Goal: Information Seeking & Learning: Learn about a topic

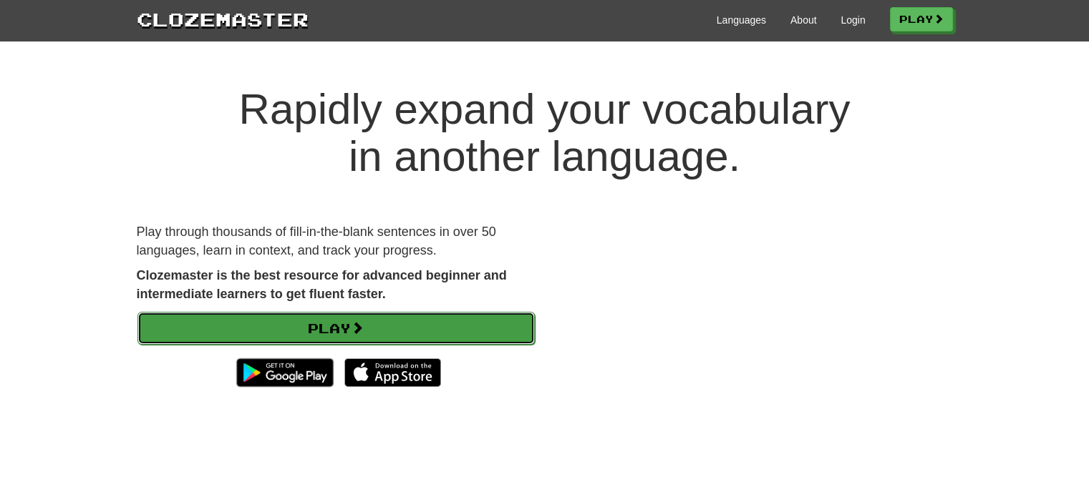
click at [382, 319] on link "Play" at bounding box center [335, 328] width 397 height 33
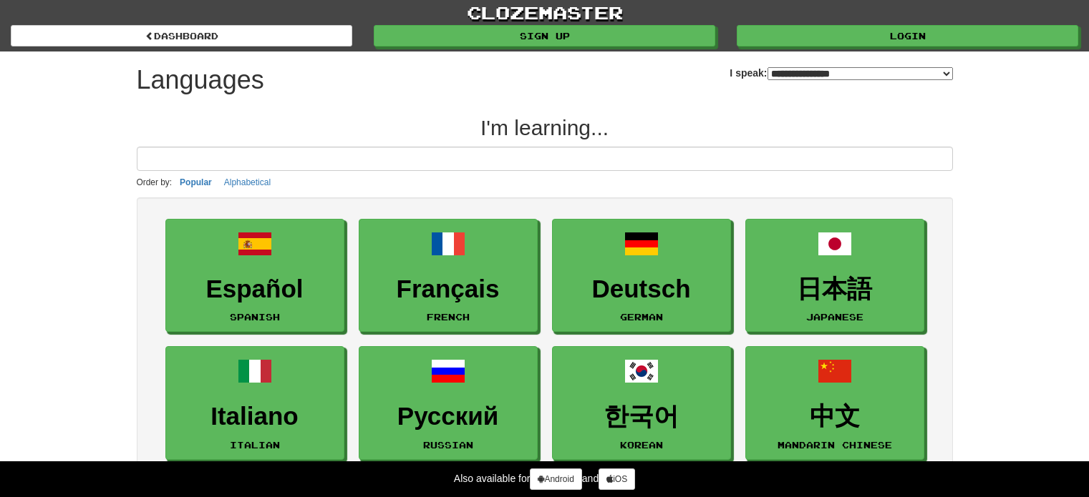
select select "*******"
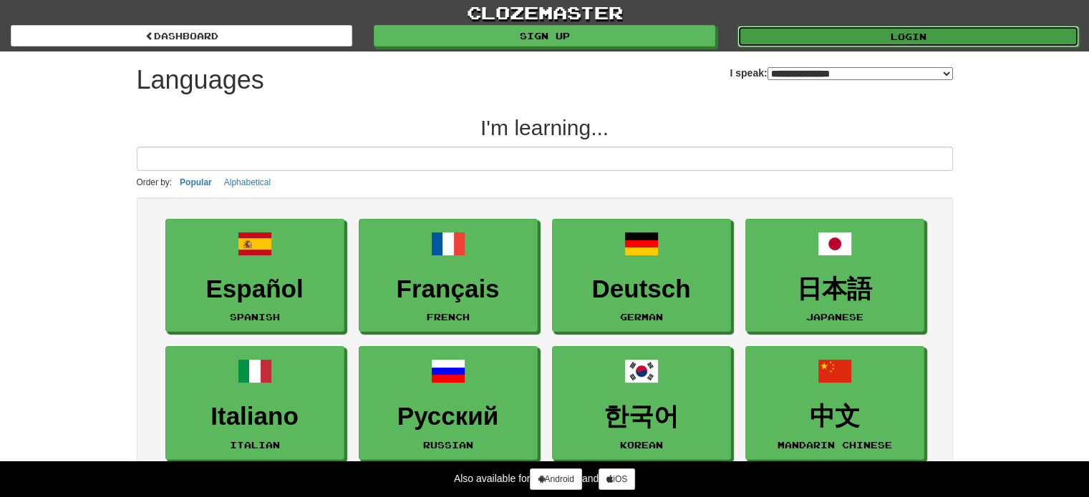
click at [918, 37] on link "Login" at bounding box center [907, 36] width 341 height 21
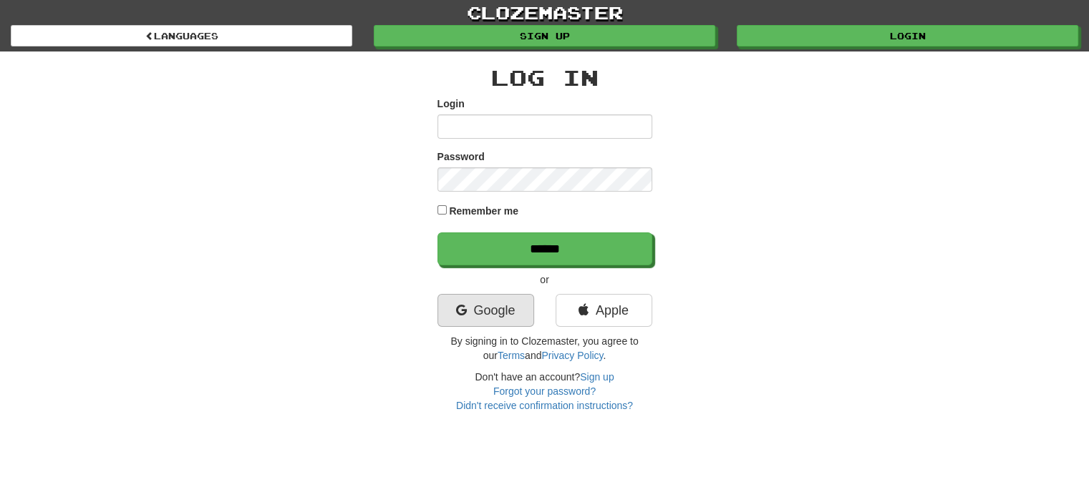
type input "**********"
click at [502, 317] on link "Google" at bounding box center [485, 310] width 97 height 33
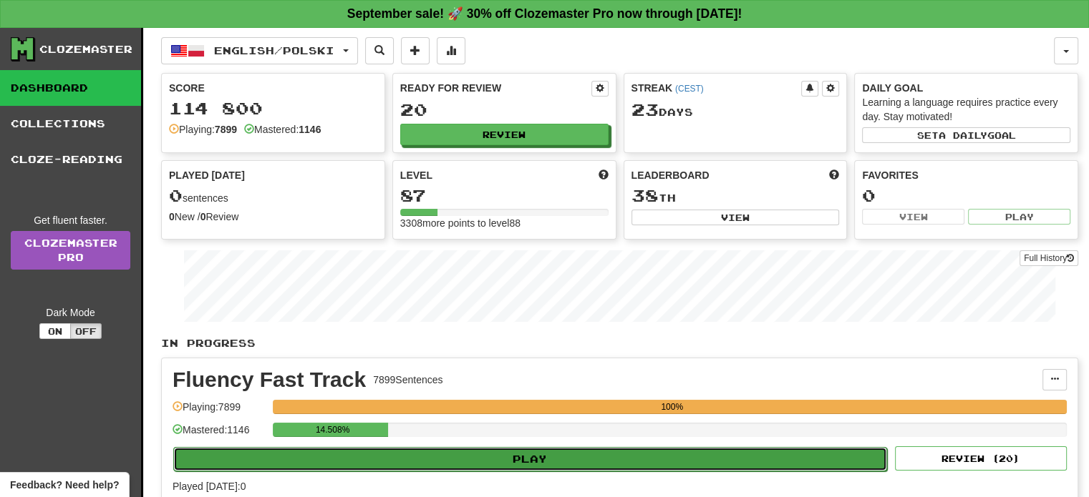
click at [513, 459] on button "Play" at bounding box center [530, 459] width 714 height 24
select select "**"
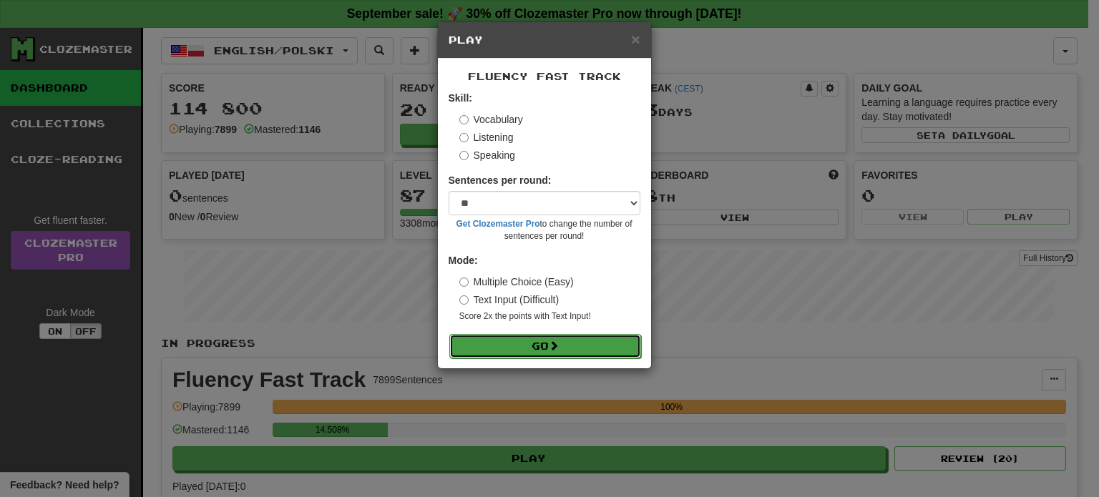
click at [550, 352] on button "Go" at bounding box center [545, 346] width 192 height 24
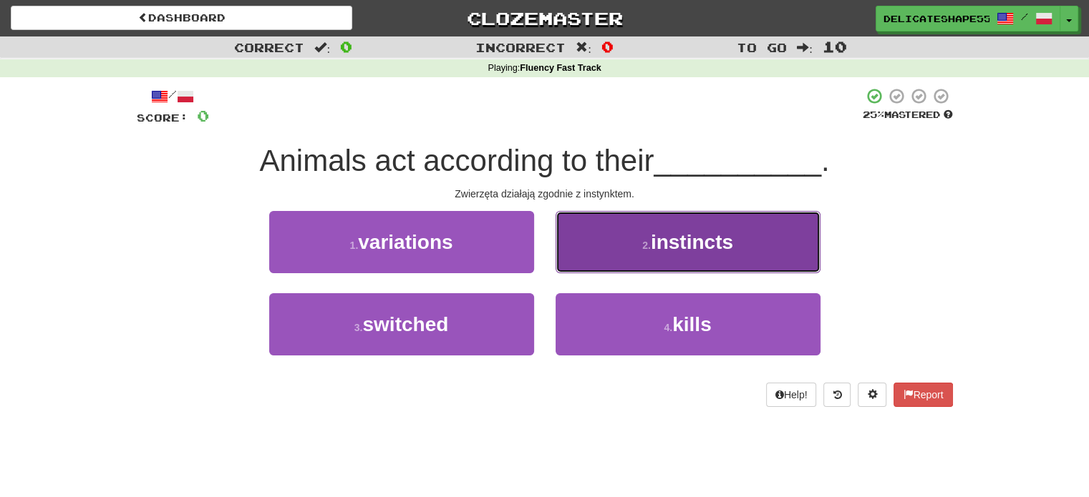
click at [636, 254] on button "2 . instincts" at bounding box center [687, 242] width 265 height 62
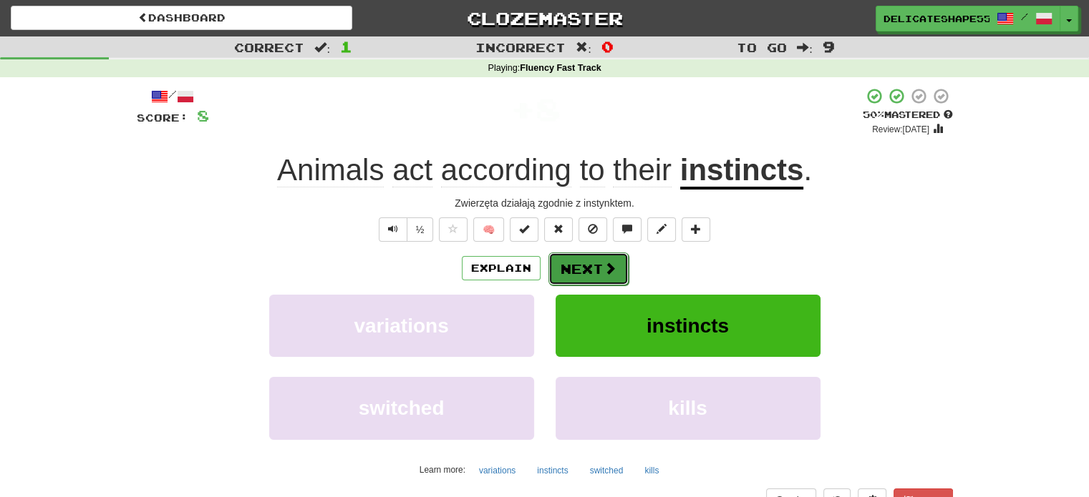
click at [595, 263] on button "Next" at bounding box center [588, 269] width 80 height 33
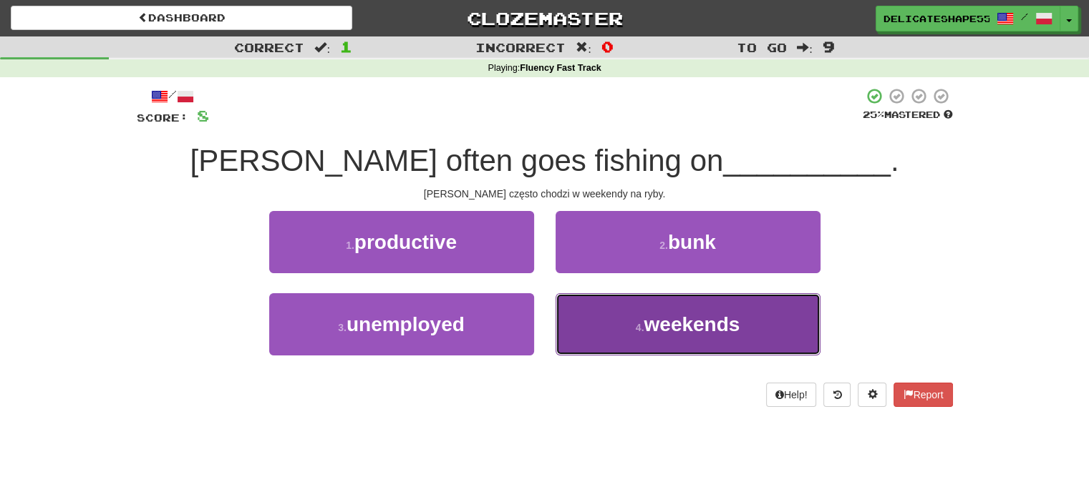
click at [592, 308] on button "4 . weekends" at bounding box center [687, 324] width 265 height 62
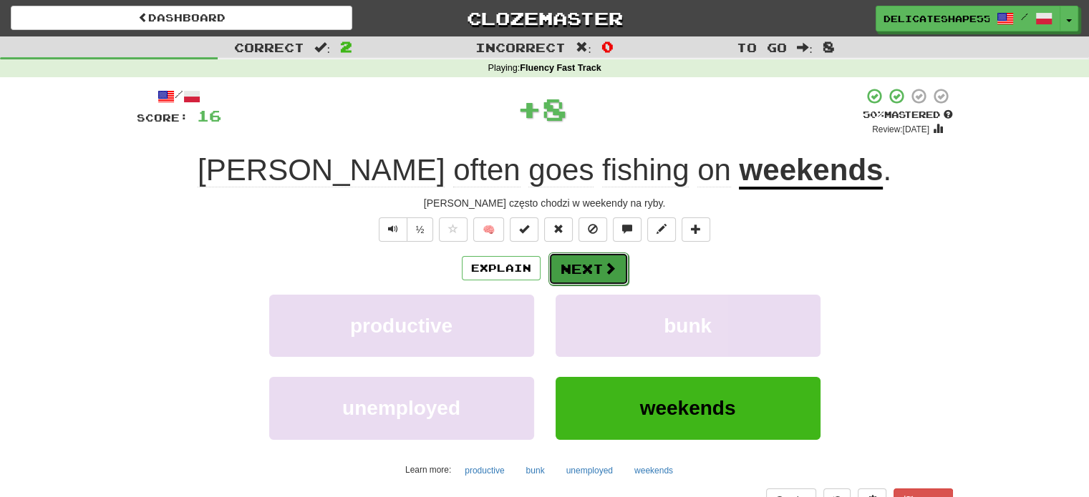
click at [586, 275] on button "Next" at bounding box center [588, 269] width 80 height 33
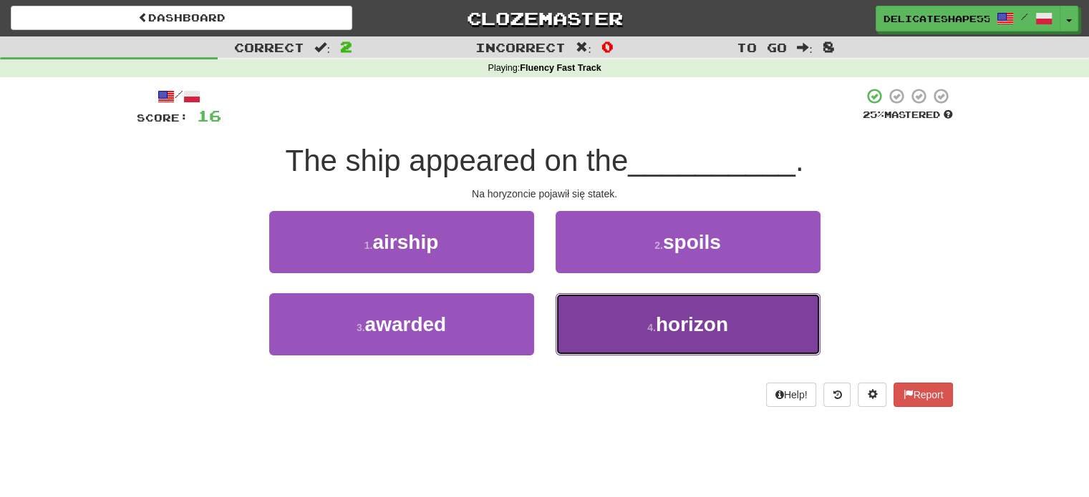
click at [604, 312] on button "4 . horizon" at bounding box center [687, 324] width 265 height 62
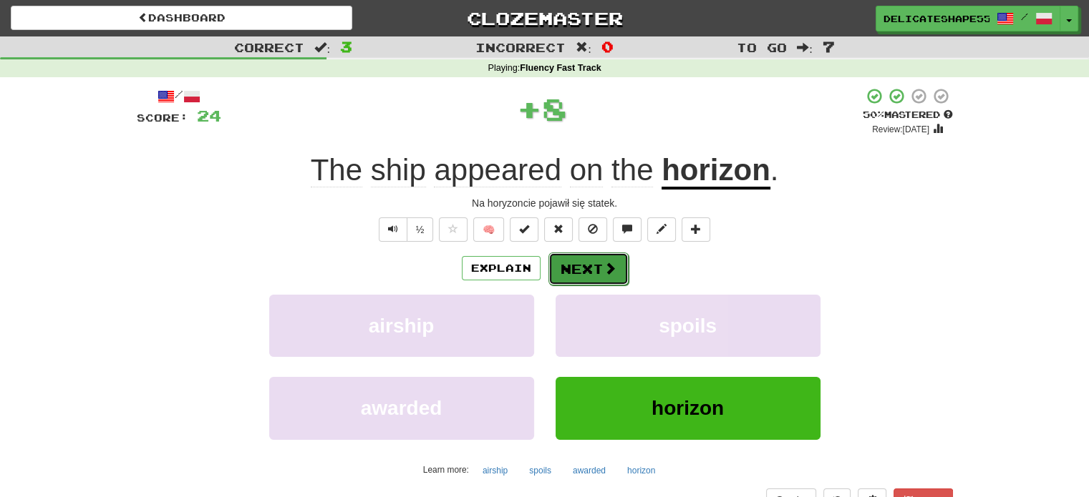
click at [598, 276] on button "Next" at bounding box center [588, 269] width 80 height 33
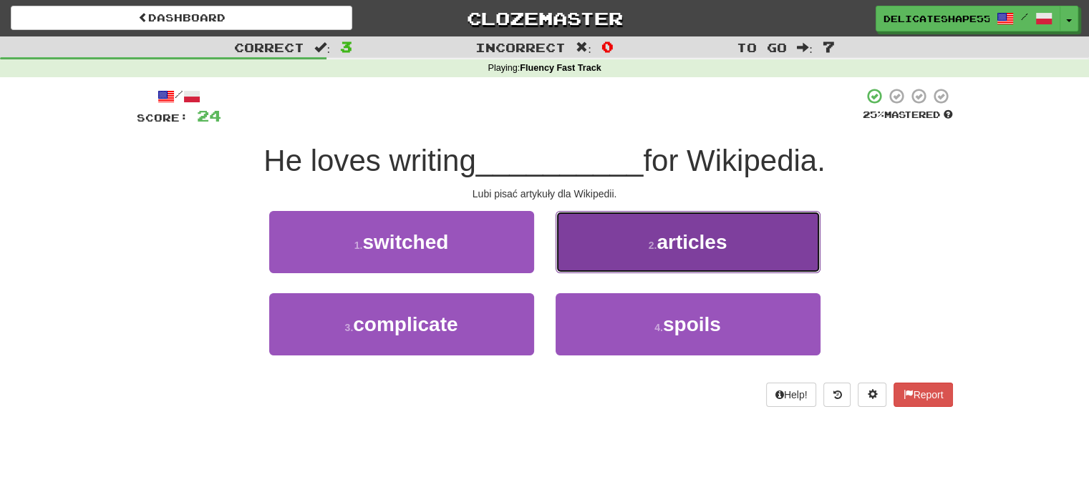
click at [613, 268] on button "2 . articles" at bounding box center [687, 242] width 265 height 62
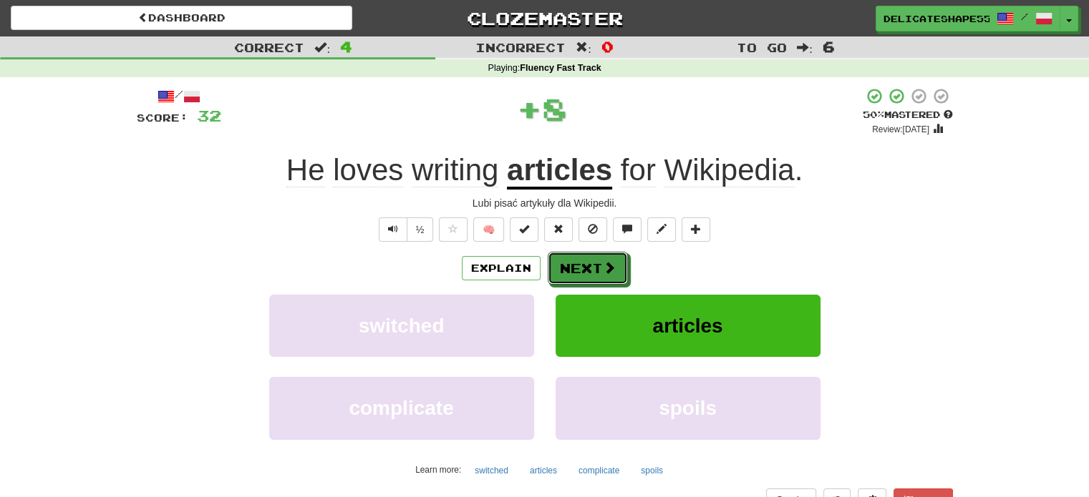
click at [613, 268] on span at bounding box center [609, 267] width 13 height 13
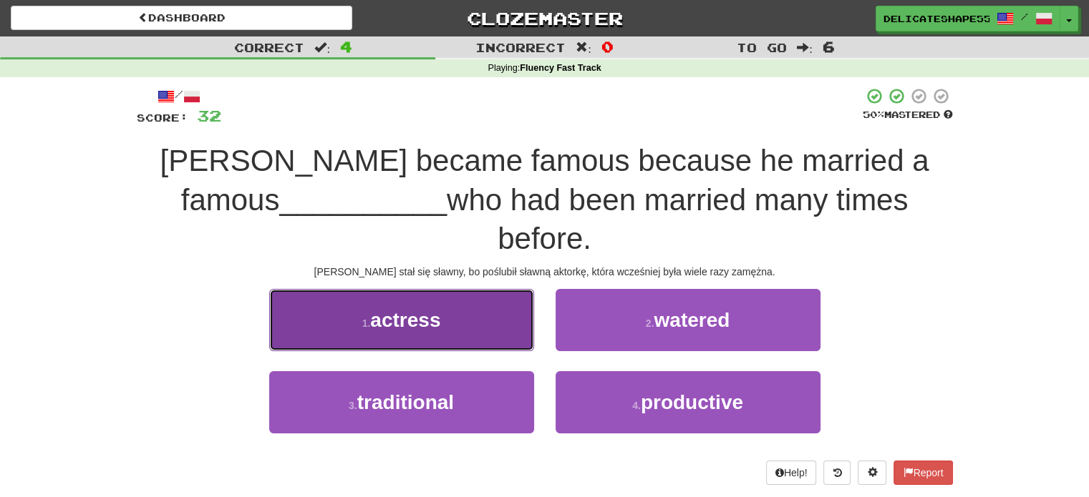
click at [521, 289] on button "1 . actress" at bounding box center [401, 320] width 265 height 62
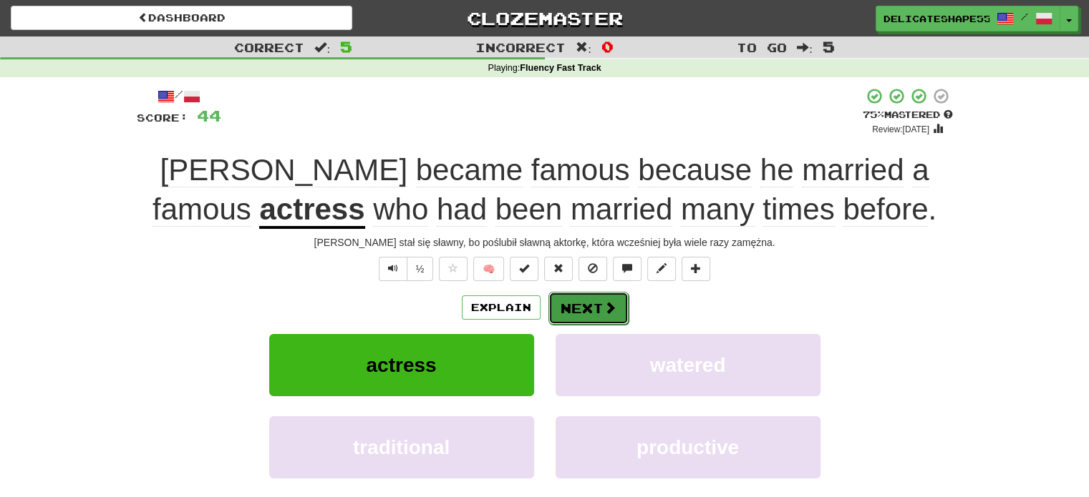
click at [586, 303] on button "Next" at bounding box center [588, 308] width 80 height 33
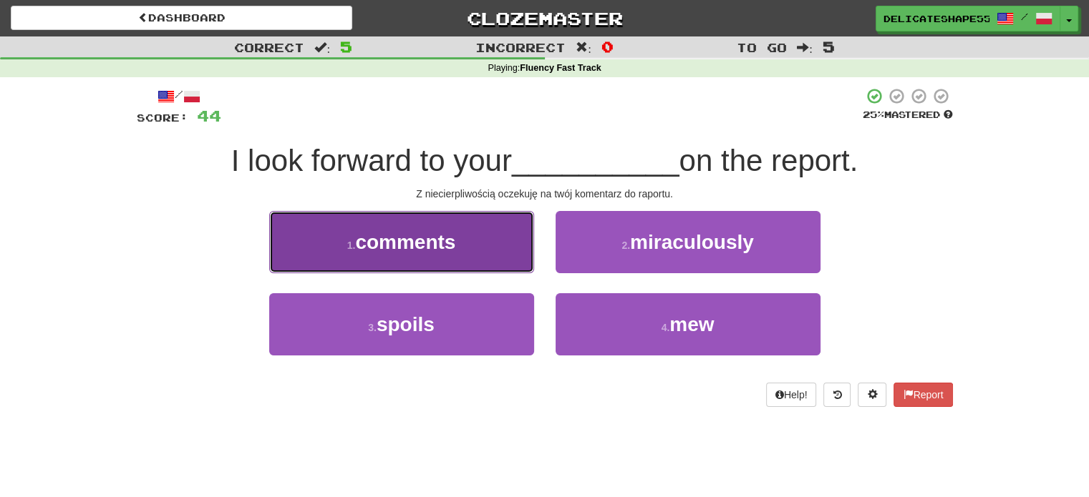
click at [527, 268] on button "1 . comments" at bounding box center [401, 242] width 265 height 62
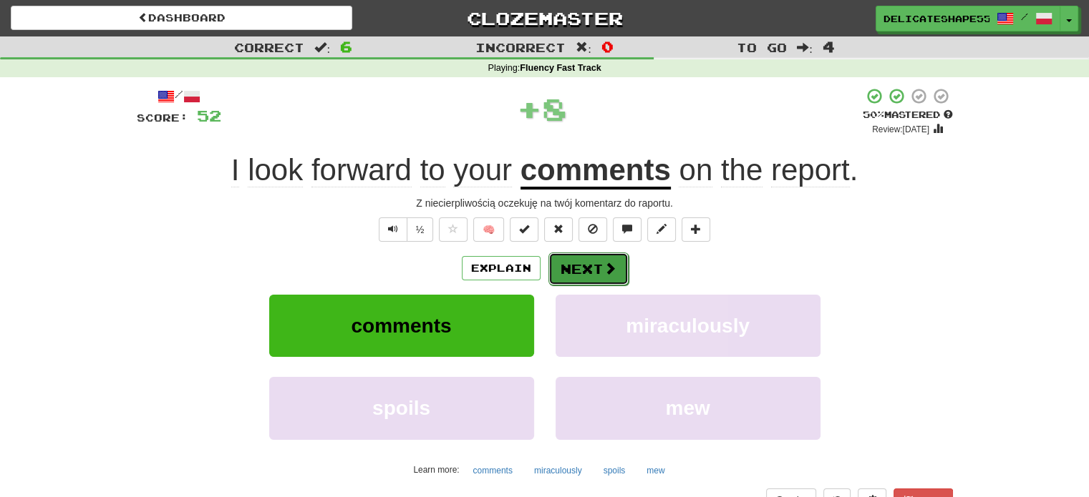
click at [562, 273] on button "Next" at bounding box center [588, 269] width 80 height 33
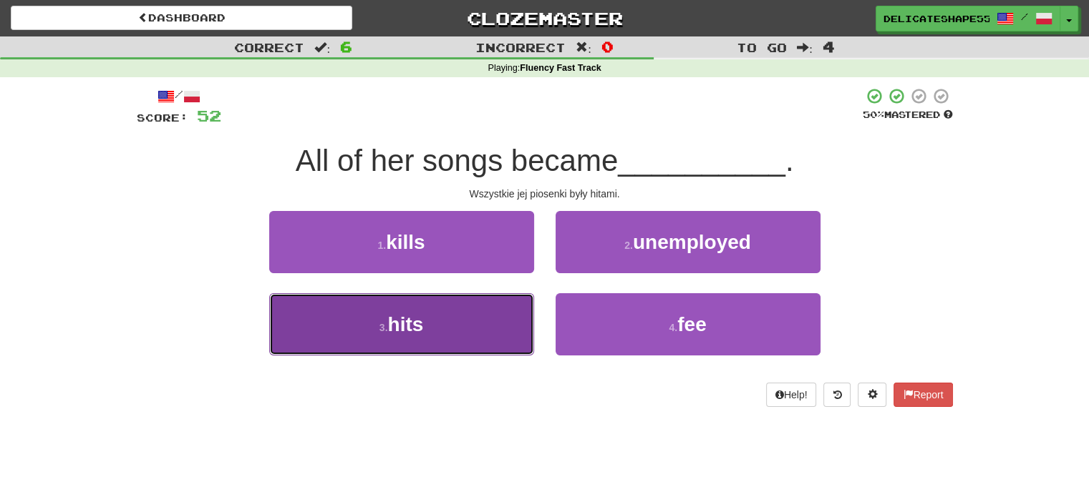
click at [521, 297] on button "3 . hits" at bounding box center [401, 324] width 265 height 62
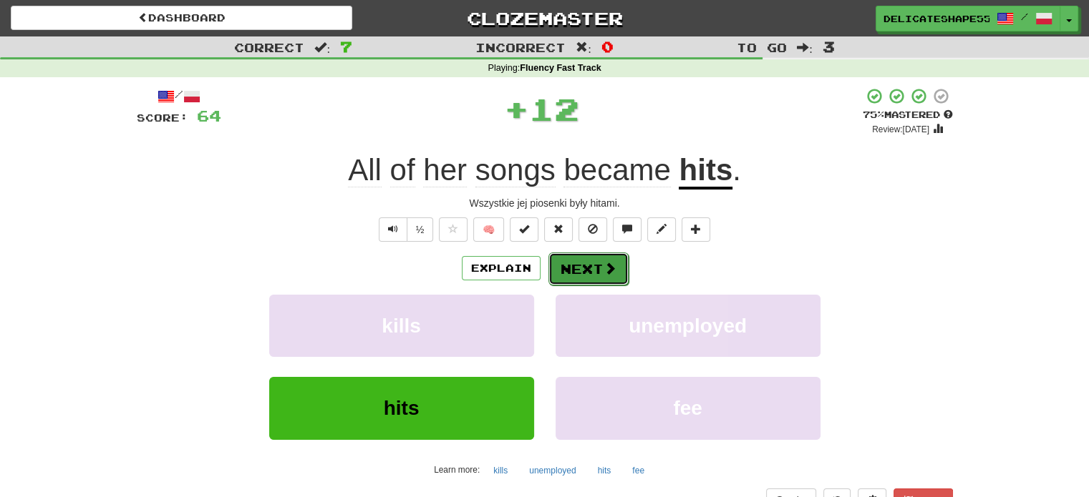
click at [576, 277] on button "Next" at bounding box center [588, 269] width 80 height 33
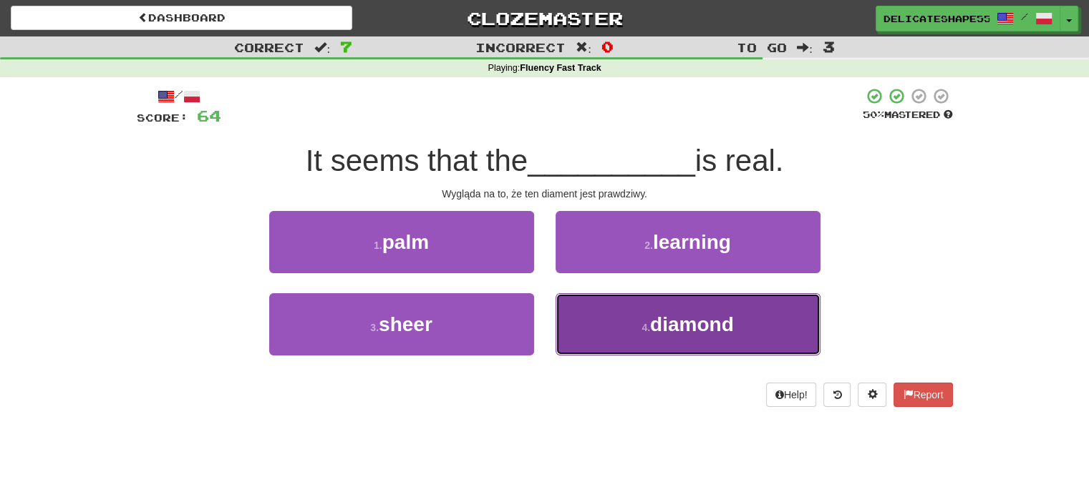
click at [588, 308] on button "4 . diamond" at bounding box center [687, 324] width 265 height 62
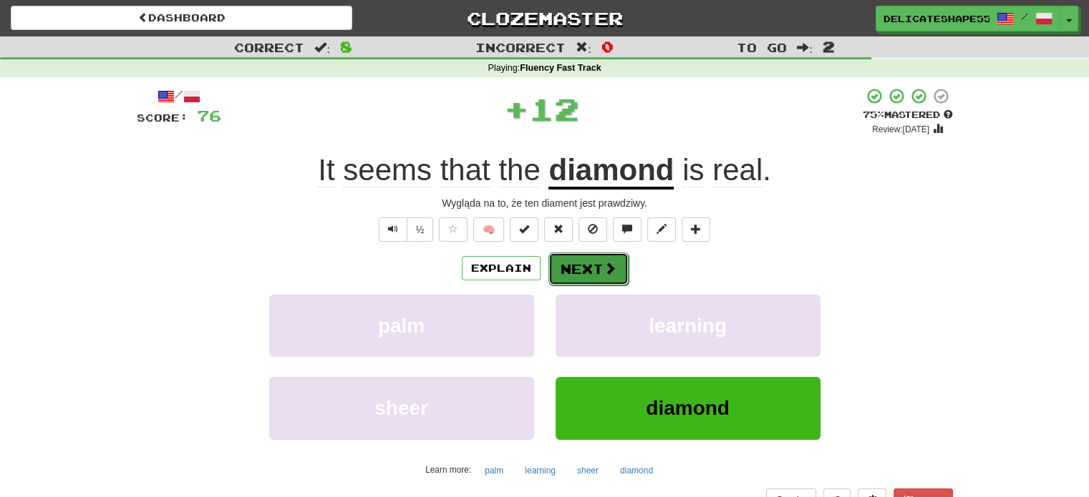
click at [587, 281] on button "Next" at bounding box center [588, 269] width 80 height 33
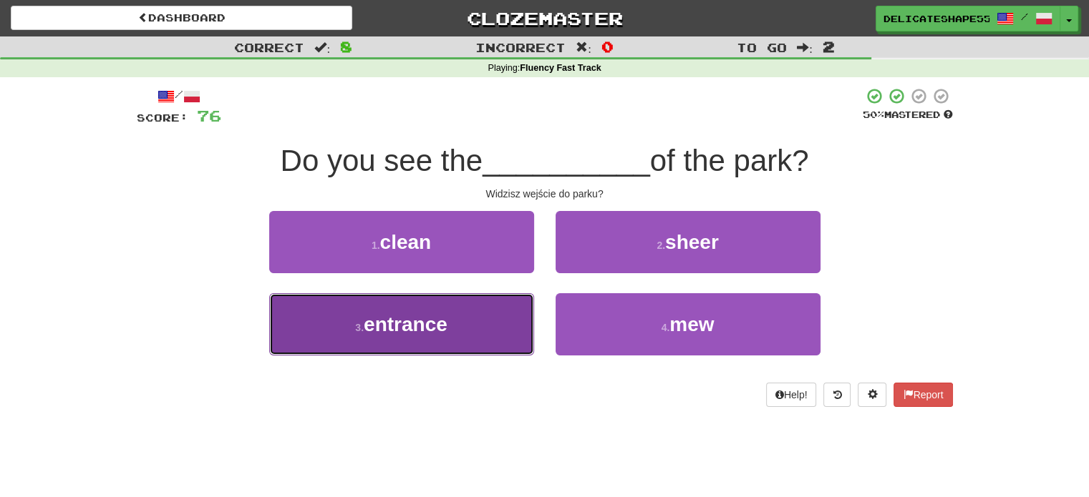
click at [515, 308] on button "3 . entrance" at bounding box center [401, 324] width 265 height 62
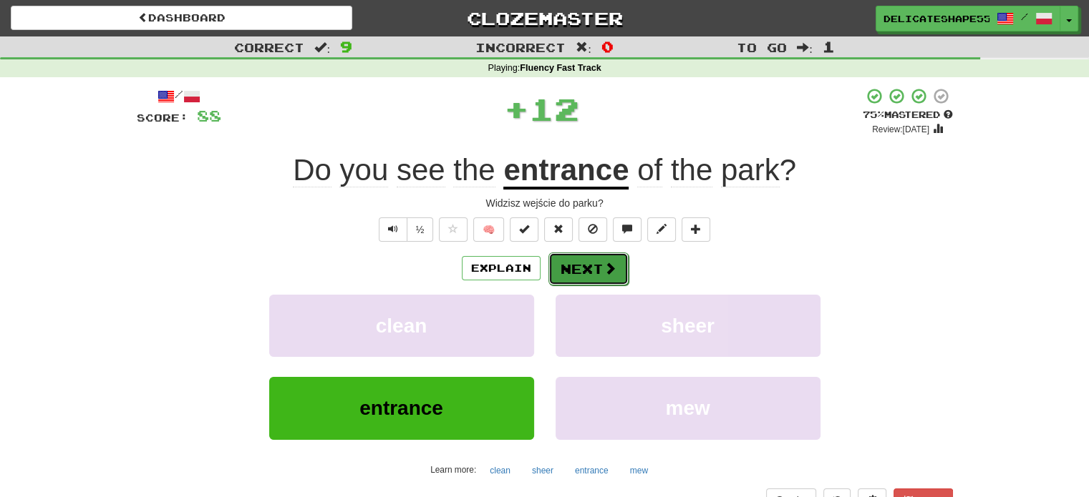
click at [579, 280] on button "Next" at bounding box center [588, 269] width 80 height 33
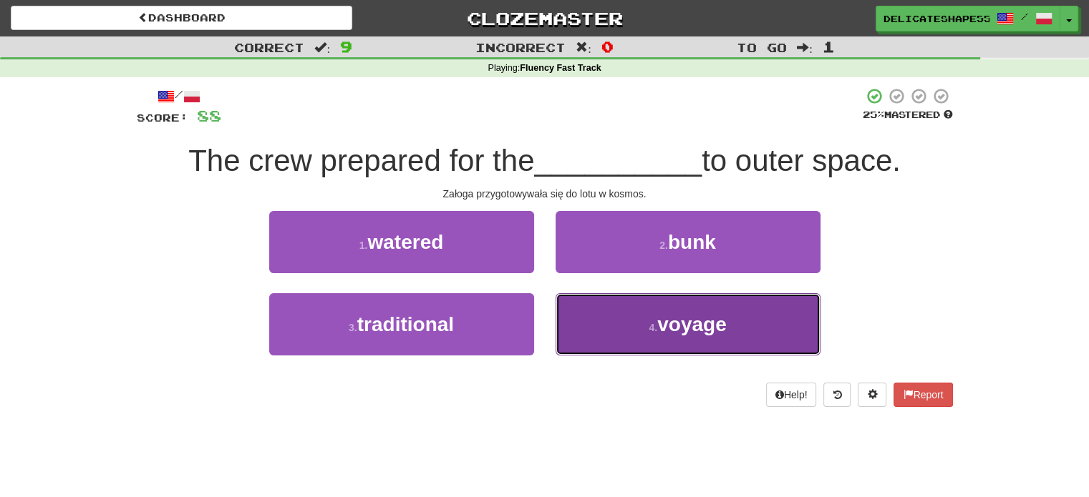
click at [593, 314] on button "4 . voyage" at bounding box center [687, 324] width 265 height 62
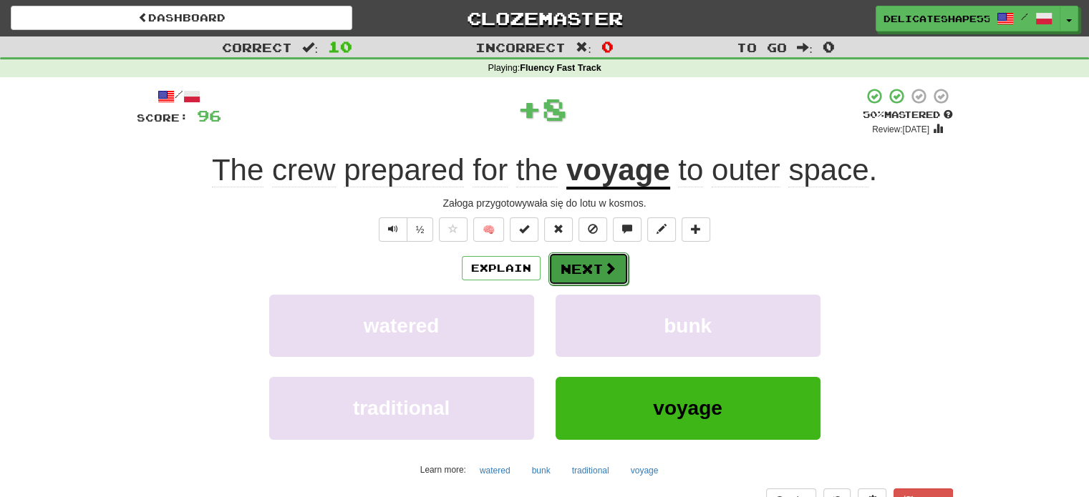
click at [586, 280] on button "Next" at bounding box center [588, 269] width 80 height 33
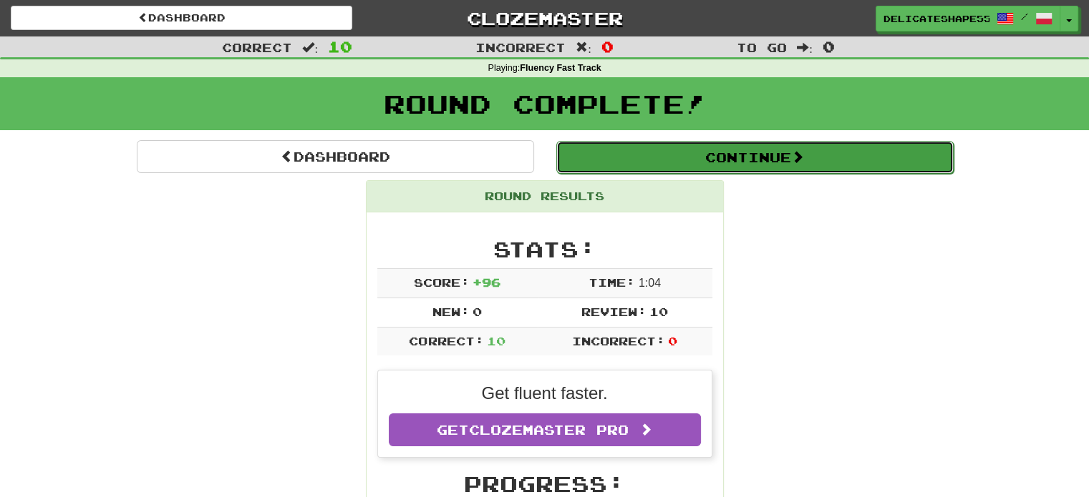
click at [719, 157] on button "Continue" at bounding box center [754, 157] width 397 height 33
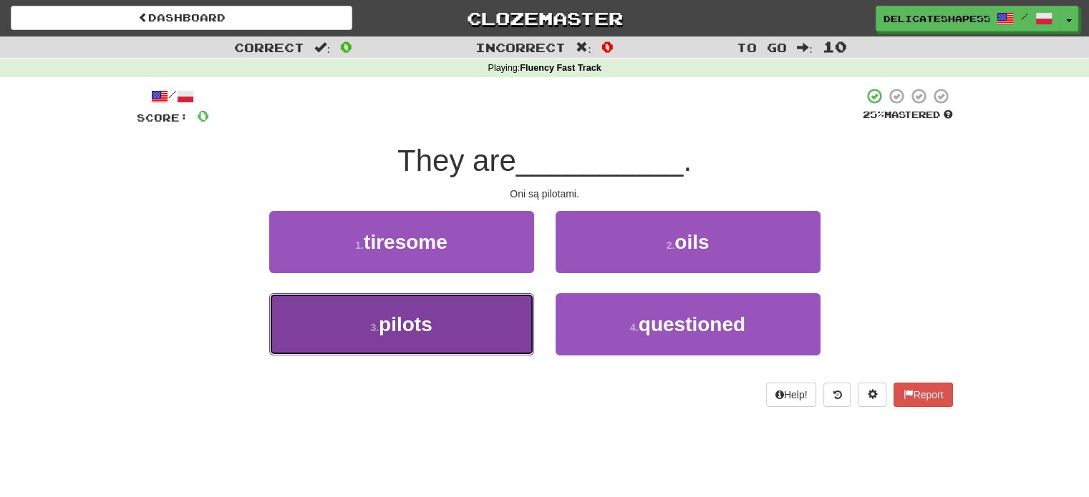
click at [500, 301] on button "3 . pilots" at bounding box center [401, 324] width 265 height 62
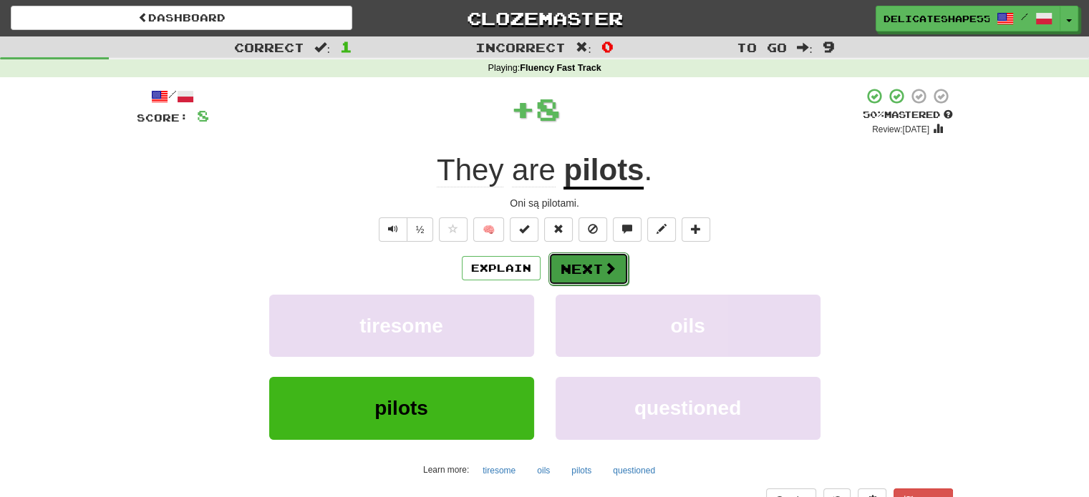
click at [563, 266] on button "Next" at bounding box center [588, 269] width 80 height 33
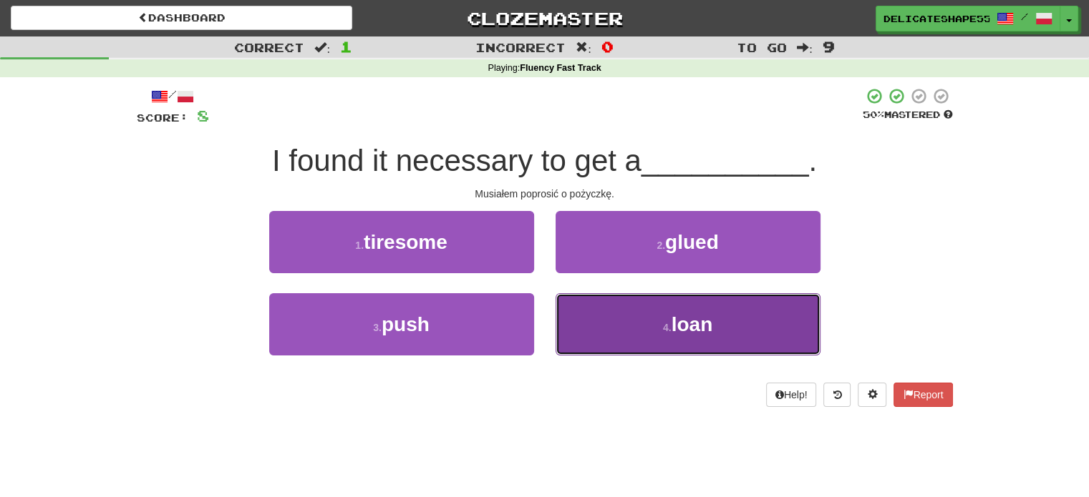
click at [603, 304] on button "4 . loan" at bounding box center [687, 324] width 265 height 62
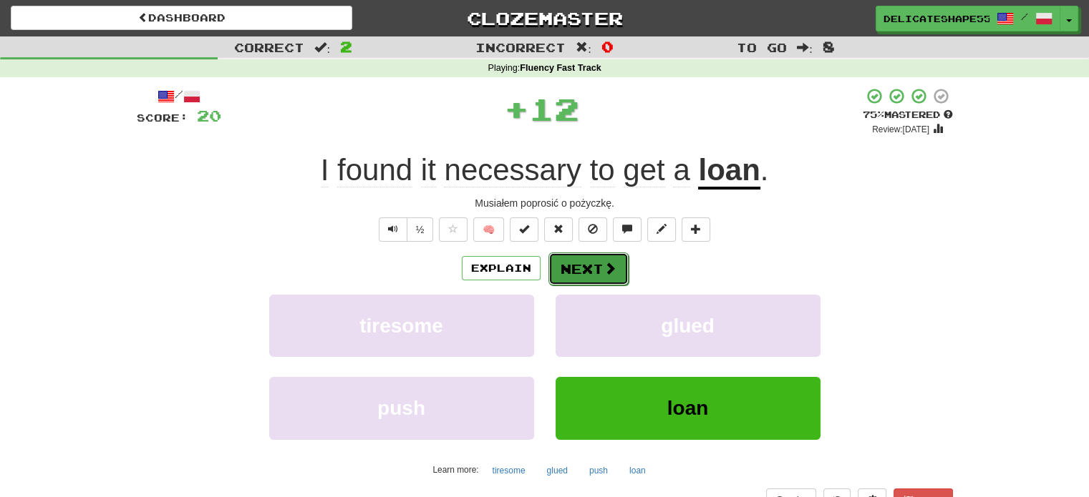
click at [590, 268] on button "Next" at bounding box center [588, 269] width 80 height 33
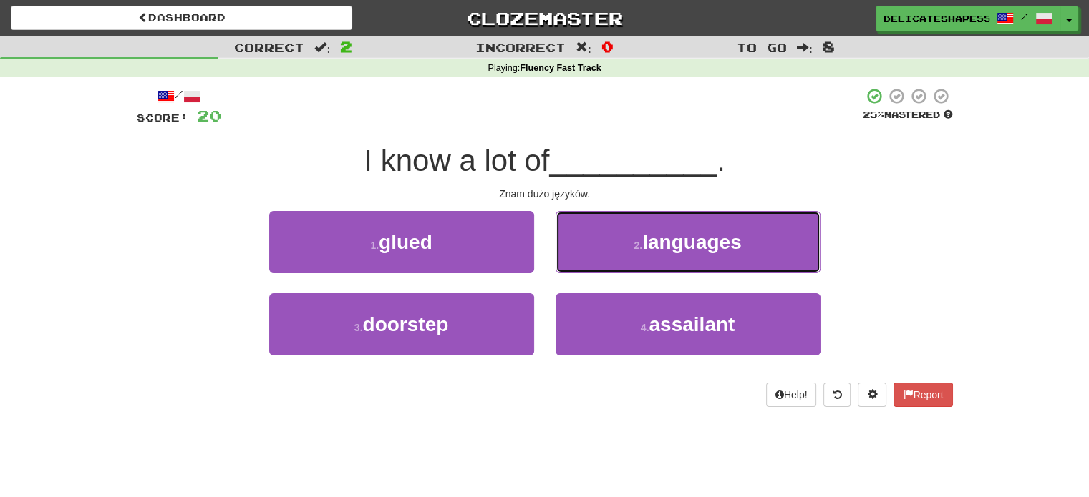
click at [590, 268] on button "2 . languages" at bounding box center [687, 242] width 265 height 62
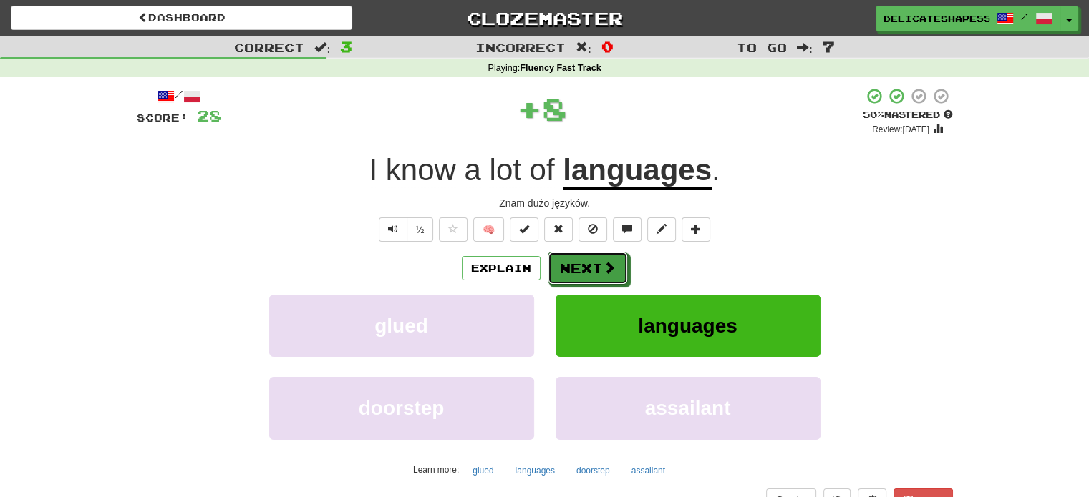
click at [590, 268] on button "Next" at bounding box center [588, 268] width 80 height 33
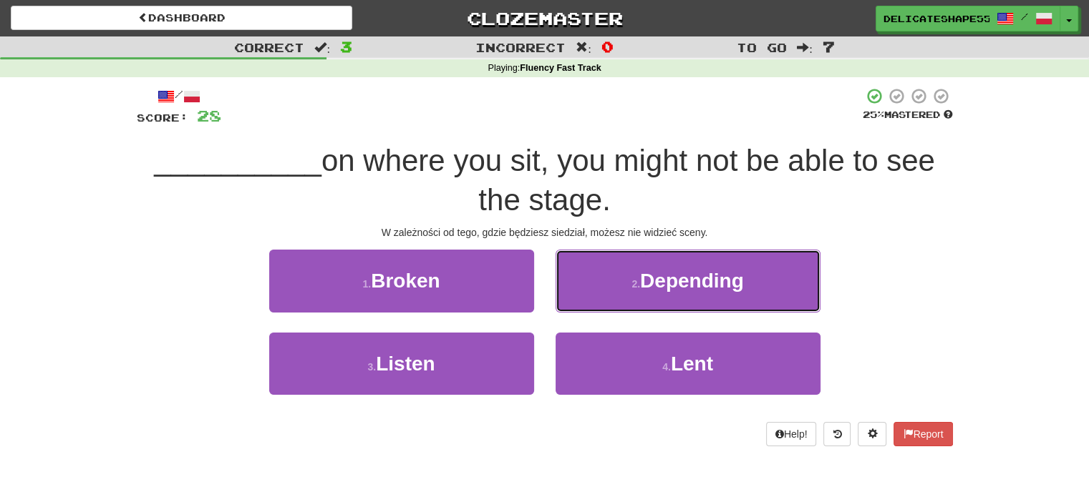
click at [590, 268] on button "2 . Depending" at bounding box center [687, 281] width 265 height 62
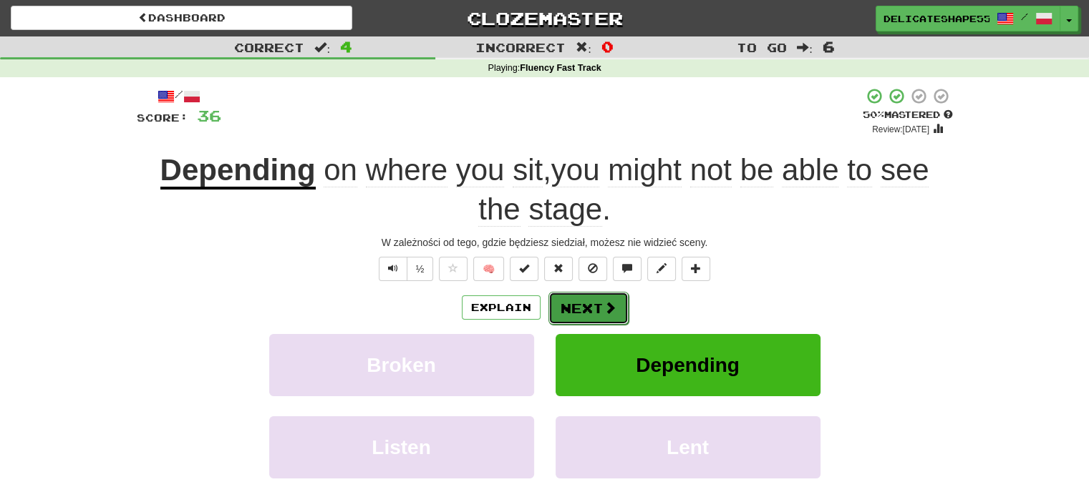
click at [580, 304] on button "Next" at bounding box center [588, 308] width 80 height 33
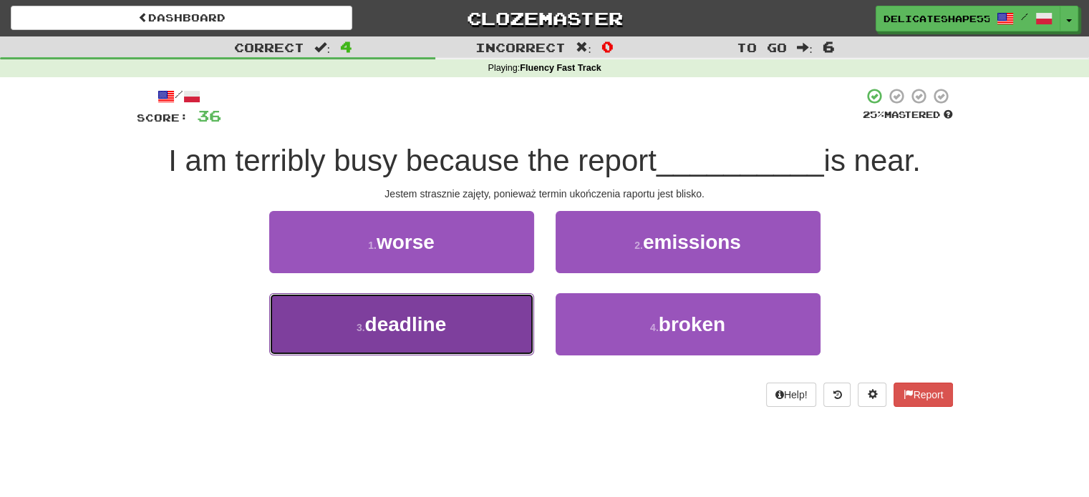
click at [526, 319] on button "3 . deadline" at bounding box center [401, 324] width 265 height 62
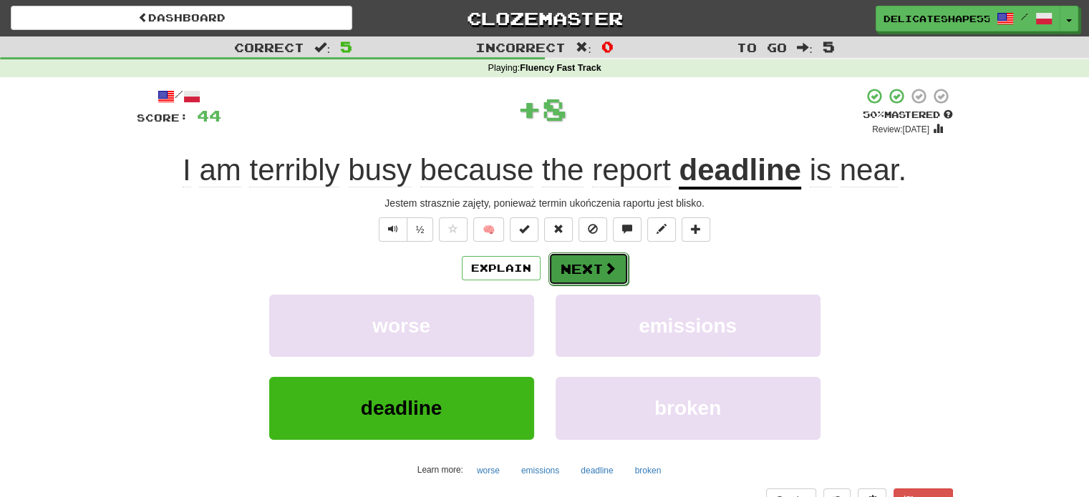
click at [582, 269] on button "Next" at bounding box center [588, 269] width 80 height 33
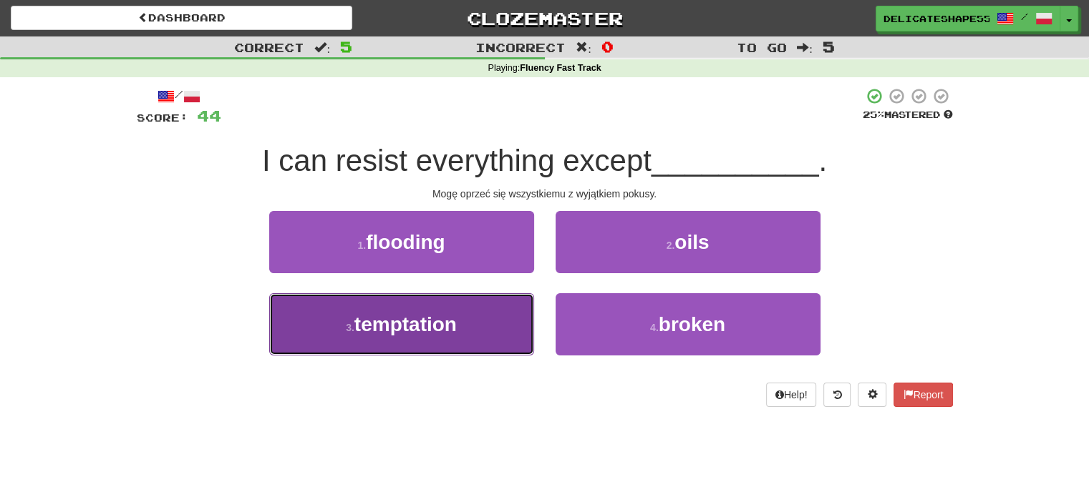
click at [521, 307] on button "3 . temptation" at bounding box center [401, 324] width 265 height 62
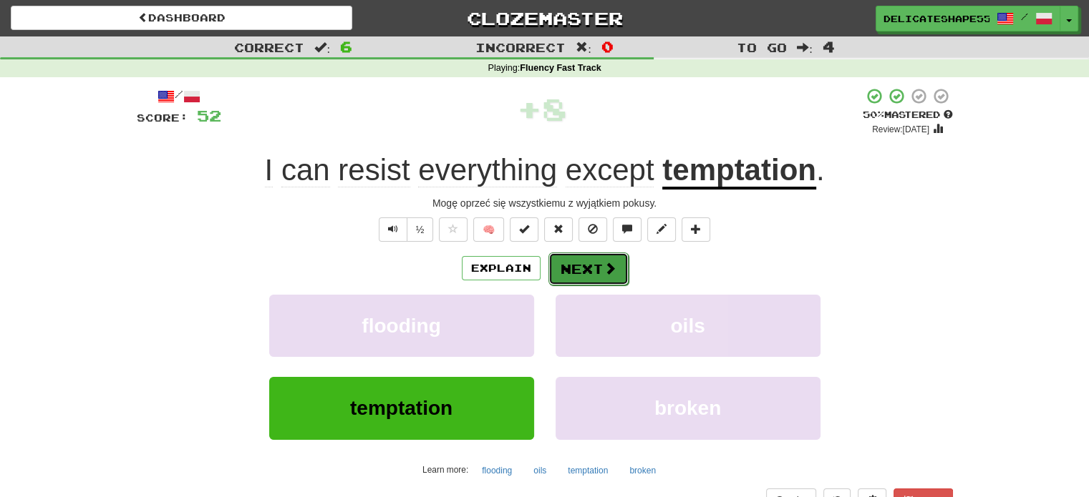
click at [580, 276] on button "Next" at bounding box center [588, 269] width 80 height 33
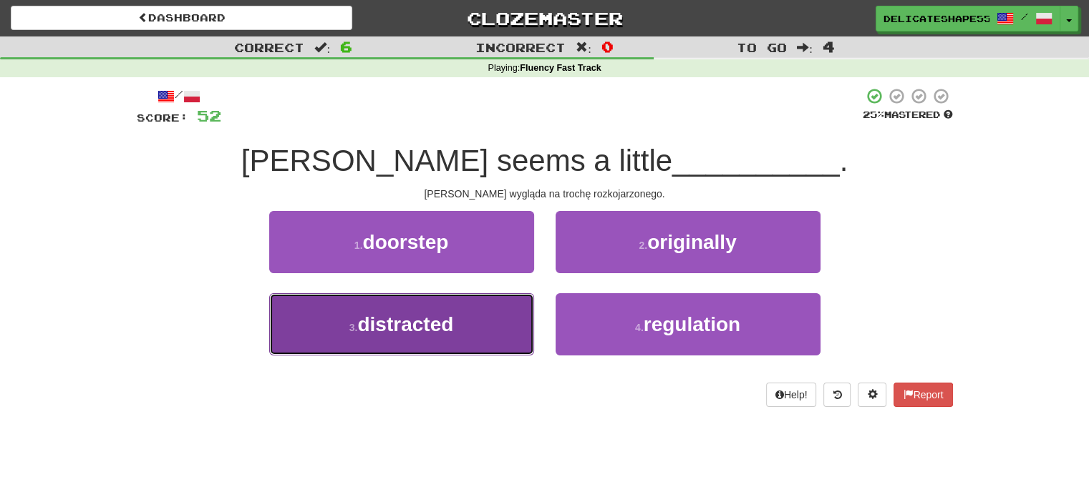
click at [520, 306] on button "3 . distracted" at bounding box center [401, 324] width 265 height 62
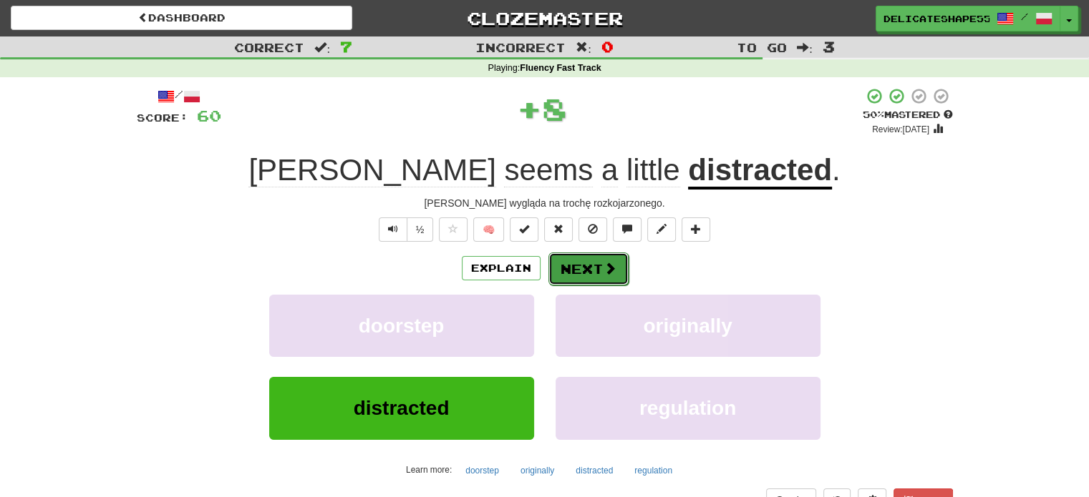
click at [581, 276] on button "Next" at bounding box center [588, 269] width 80 height 33
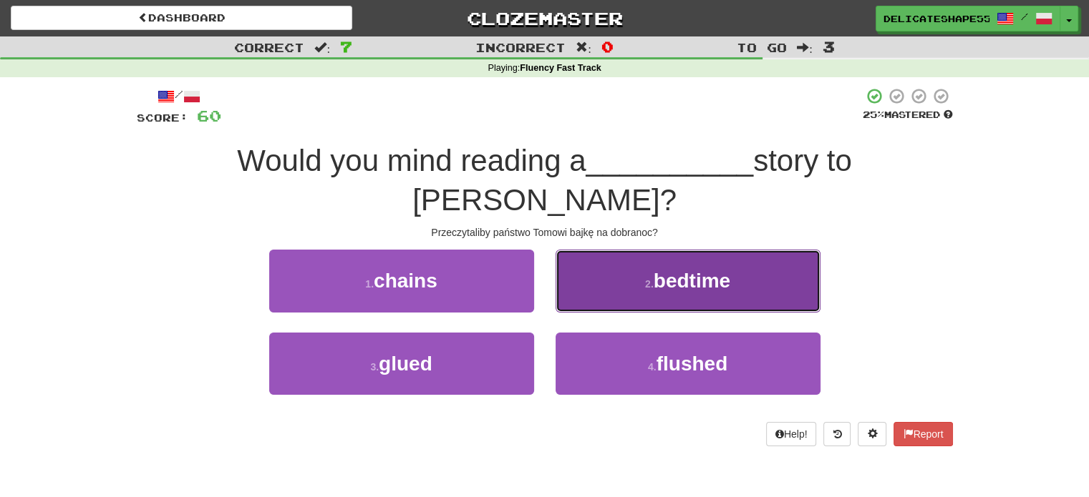
click at [606, 257] on button "2 . bedtime" at bounding box center [687, 281] width 265 height 62
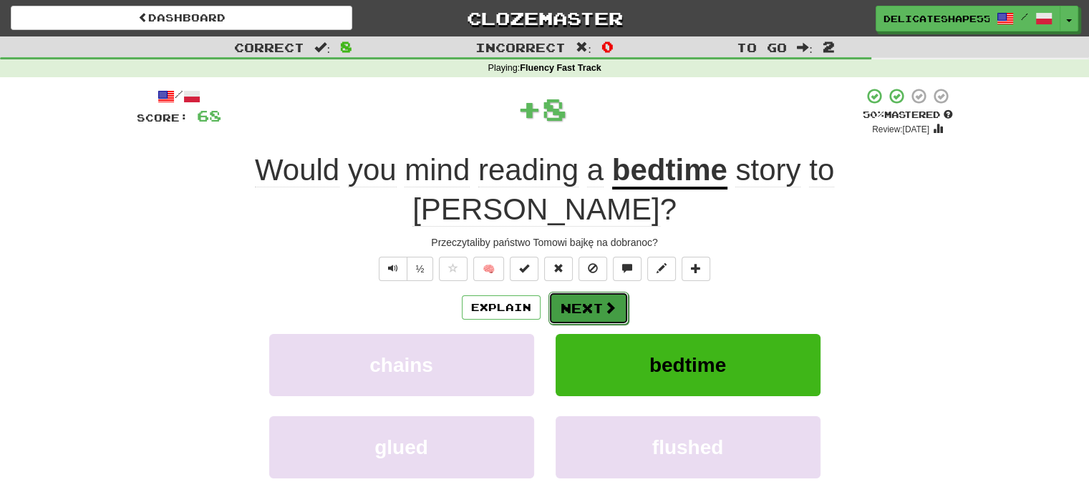
click at [591, 292] on button "Next" at bounding box center [588, 308] width 80 height 33
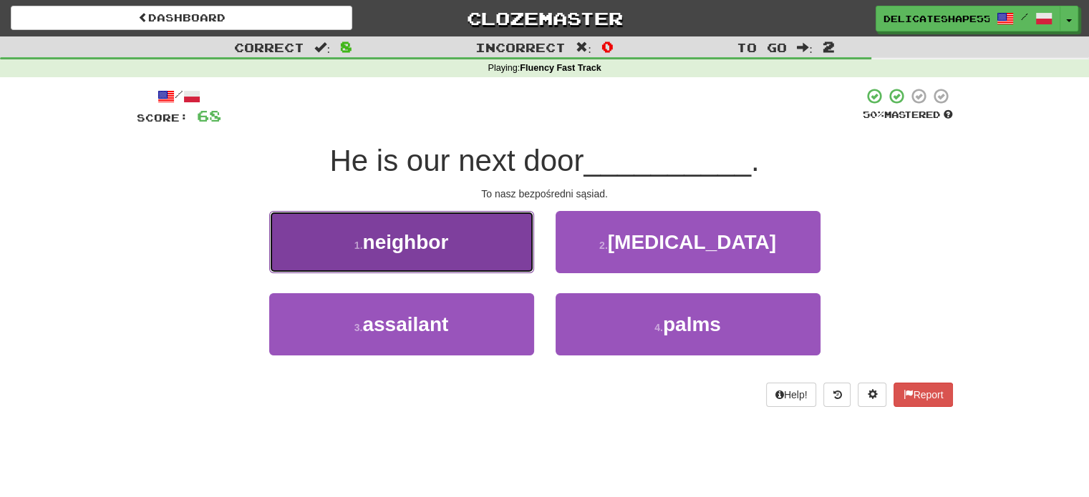
click at [515, 261] on button "1 . neighbor" at bounding box center [401, 242] width 265 height 62
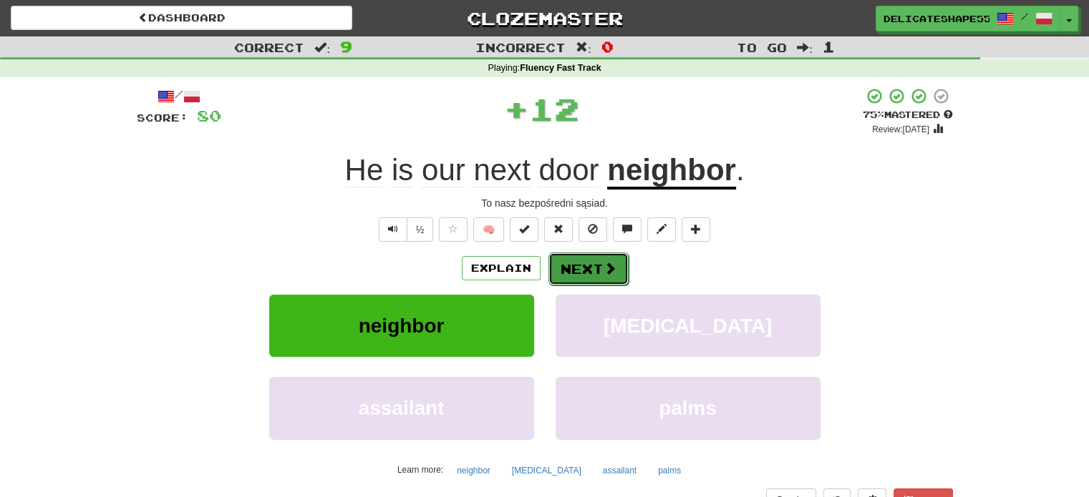
click at [570, 265] on button "Next" at bounding box center [588, 269] width 80 height 33
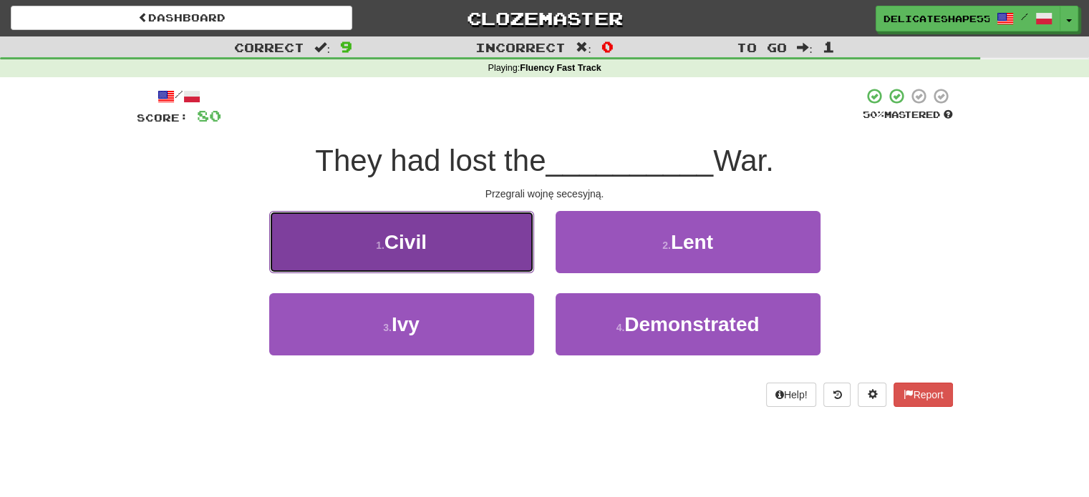
click at [521, 263] on button "1 . Civil" at bounding box center [401, 242] width 265 height 62
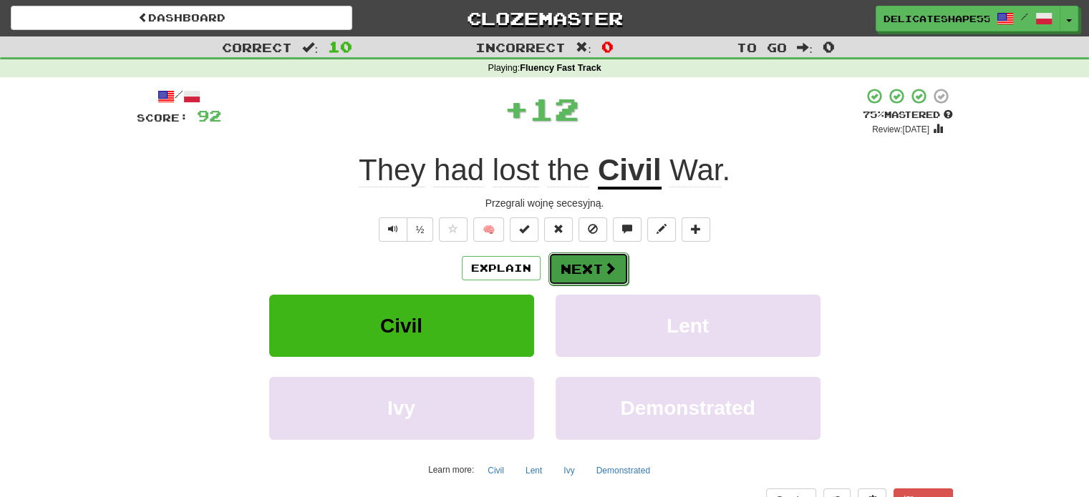
click at [560, 271] on button "Next" at bounding box center [588, 269] width 80 height 33
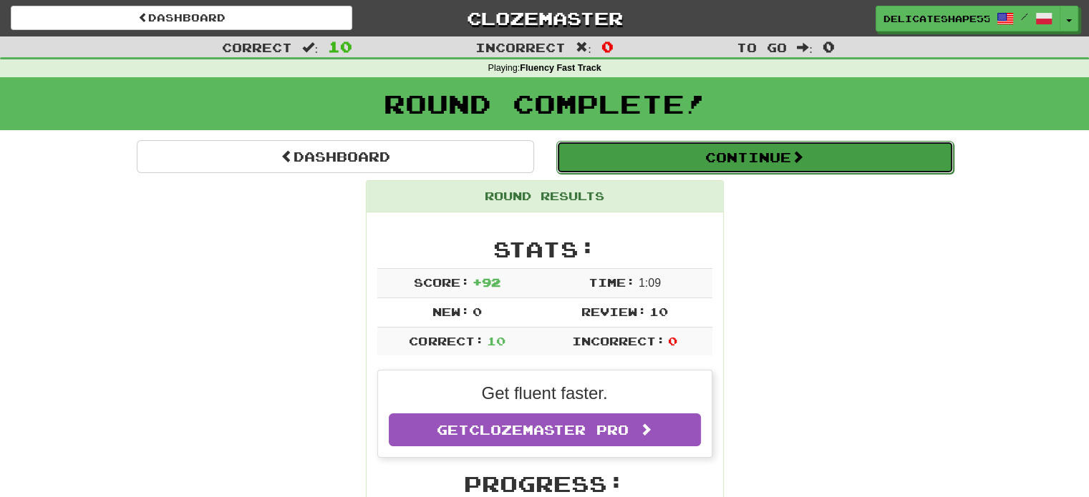
click at [736, 165] on button "Continue" at bounding box center [754, 157] width 397 height 33
